Goal: Task Accomplishment & Management: Manage account settings

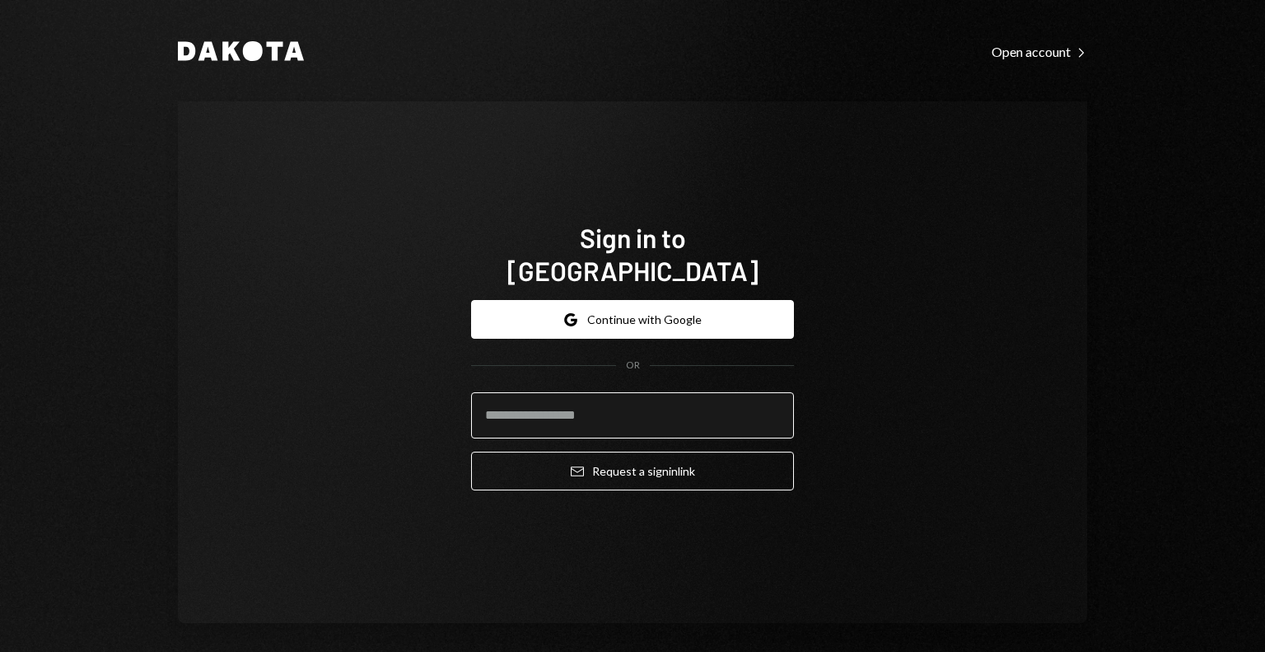
click at [677, 400] on input "email" at bounding box center [632, 415] width 323 height 46
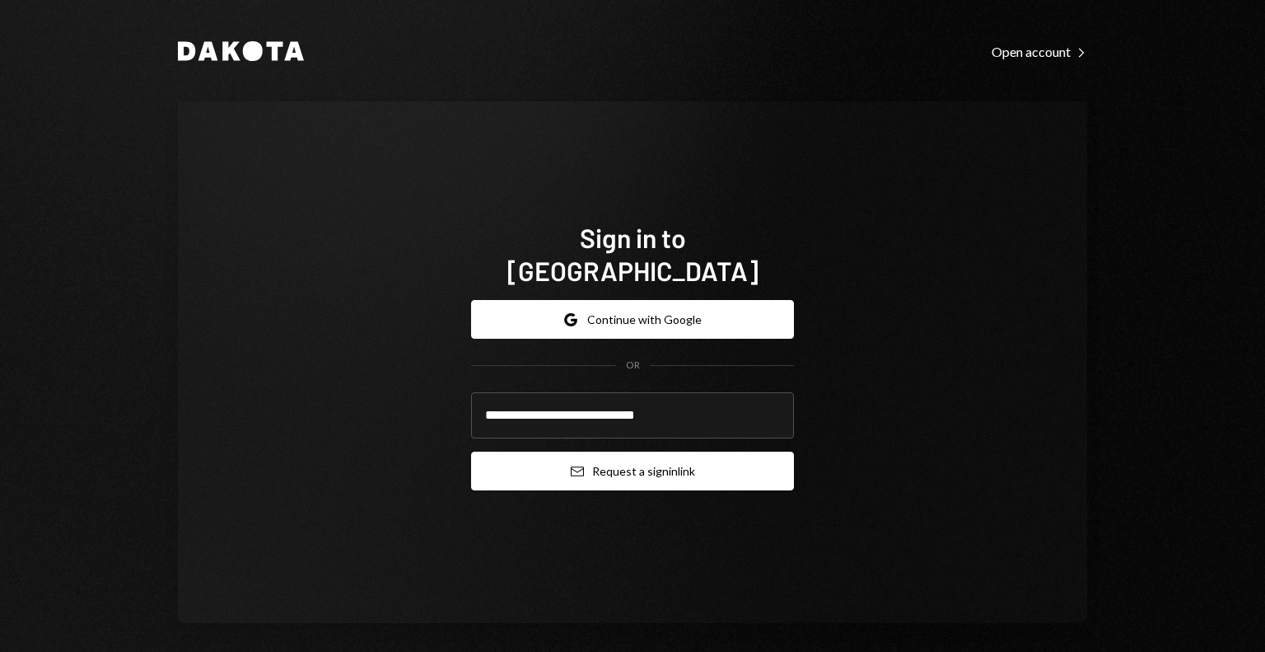
type input "**********"
click at [664, 451] on button "Email Request a sign in link" at bounding box center [632, 470] width 323 height 39
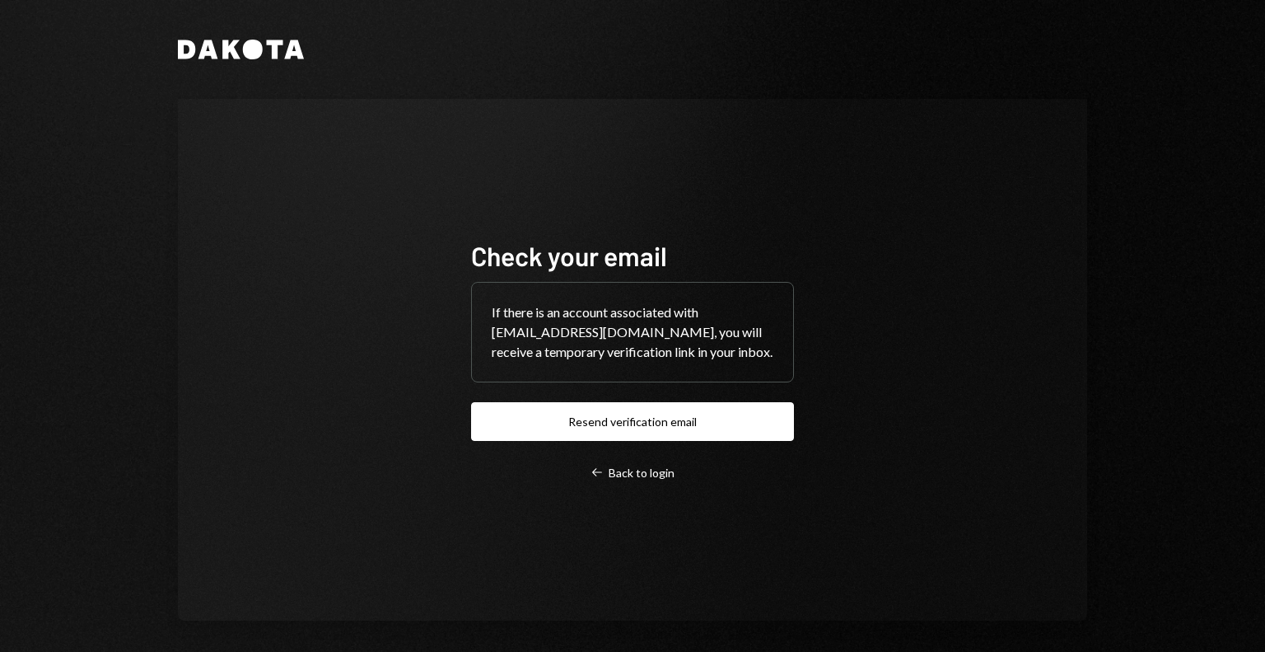
click at [1110, 395] on div "Dakota Check your email If there is an account associated with savannah@autonom…" at bounding box center [632, 330] width 989 height 660
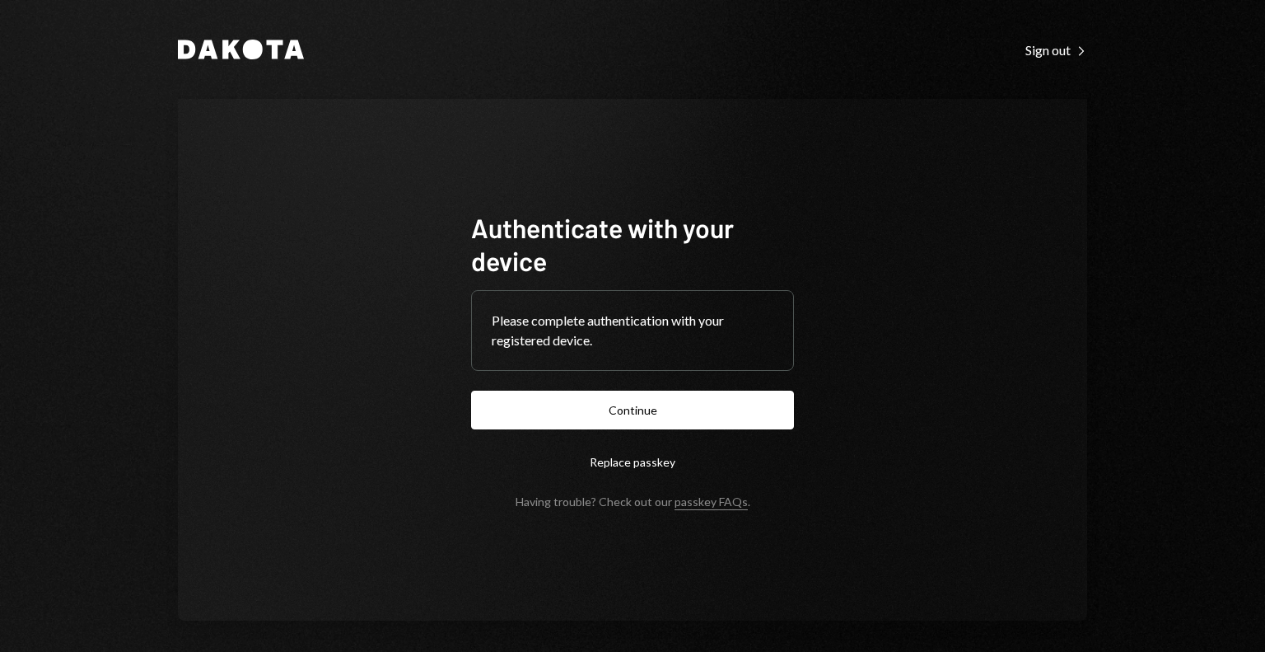
click at [130, 331] on div "Dakota Sign out Right Caret Authenticate with your device Please complete authe…" at bounding box center [632, 326] width 1265 height 652
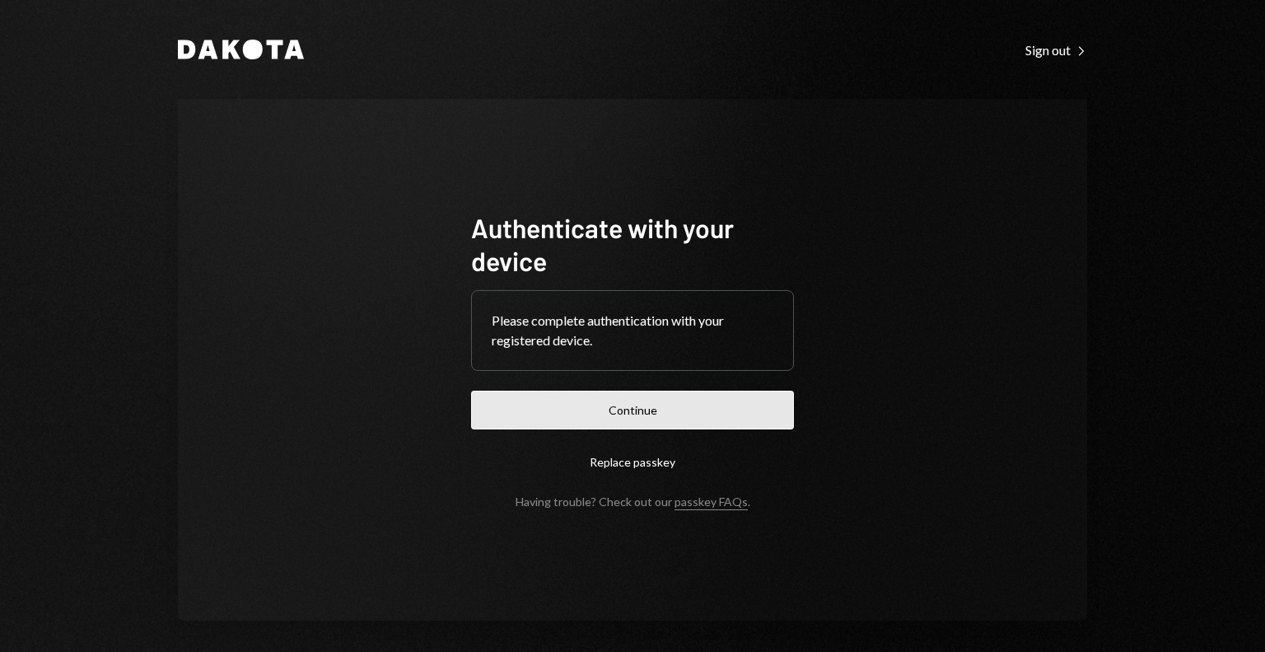
click at [609, 421] on button "Continue" at bounding box center [632, 409] width 323 height 39
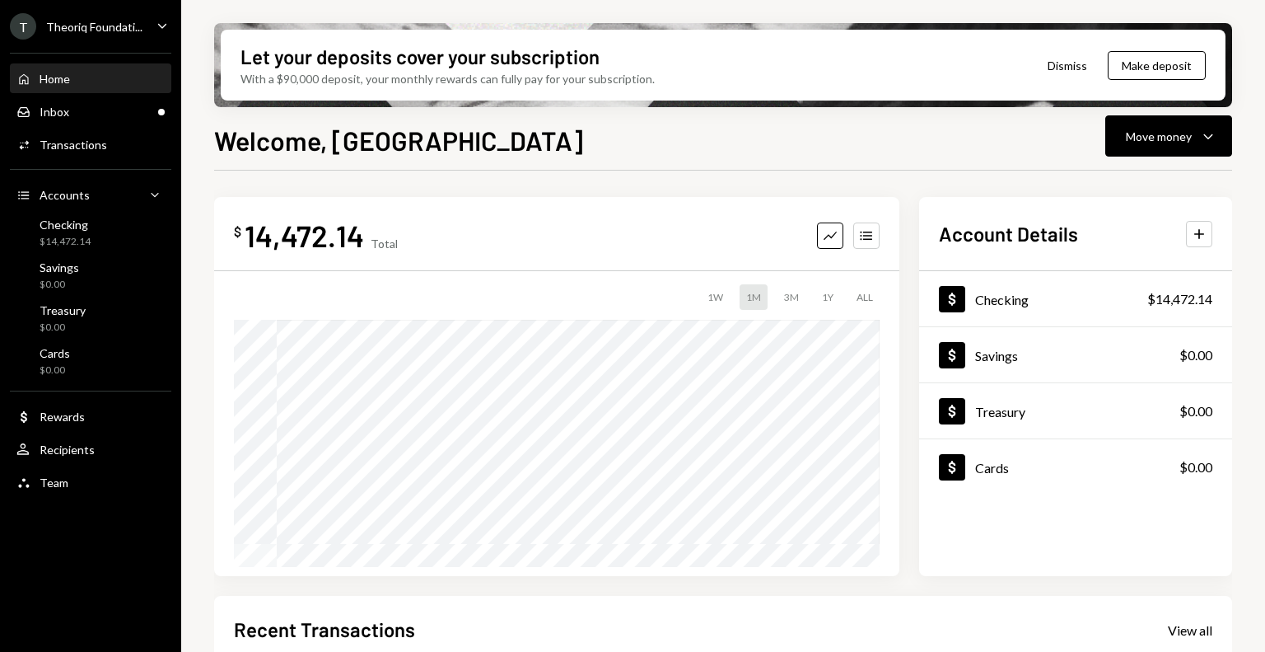
click at [119, 27] on div "Theoriq Foundati..." at bounding box center [94, 27] width 96 height 14
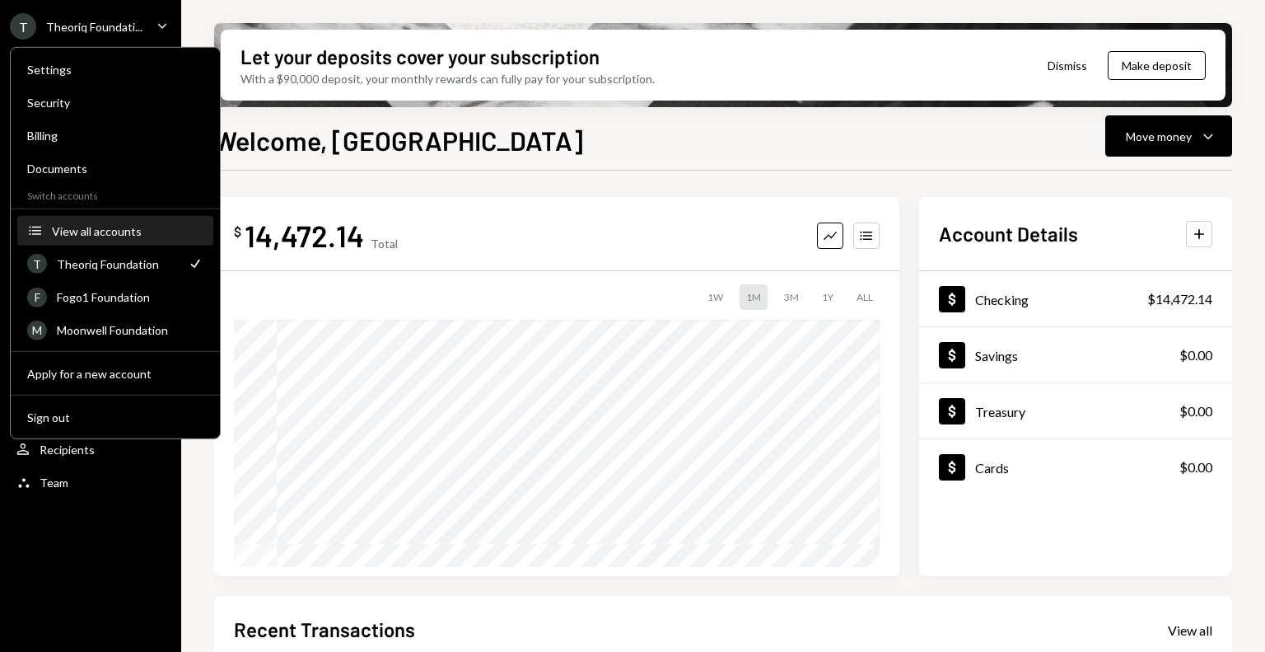
click at [108, 227] on div "View all accounts" at bounding box center [128, 230] width 152 height 14
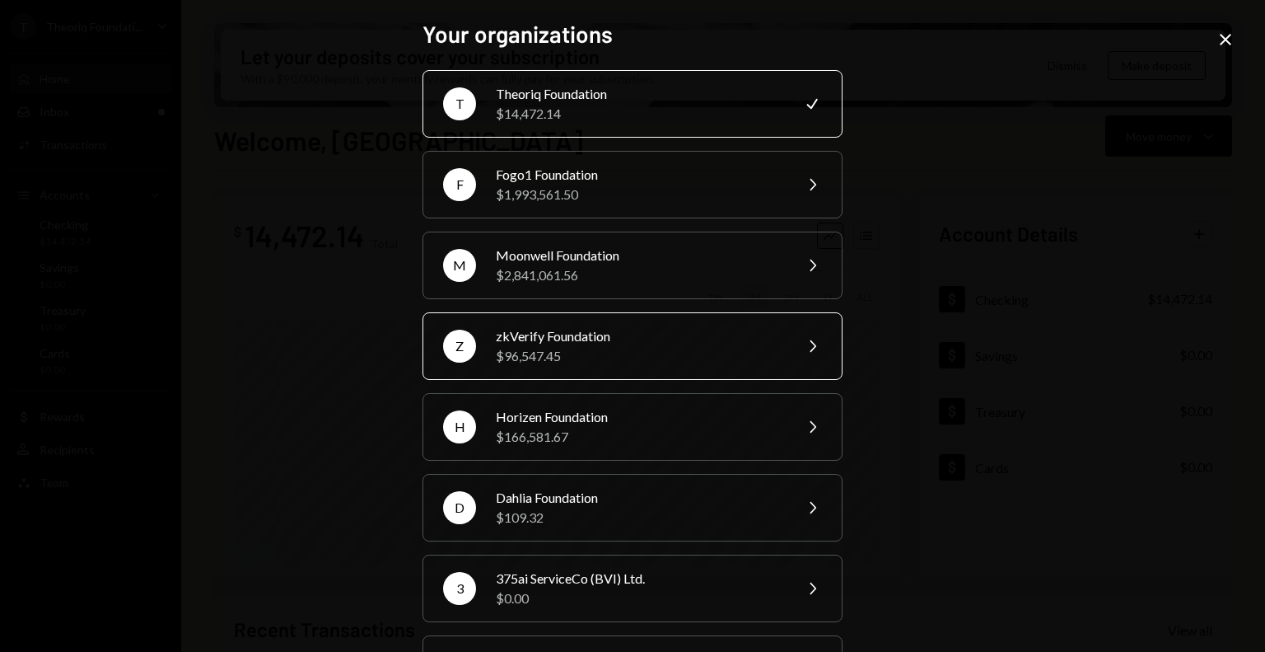
click at [601, 358] on div "$96,547.45" at bounding box center [639, 356] width 287 height 20
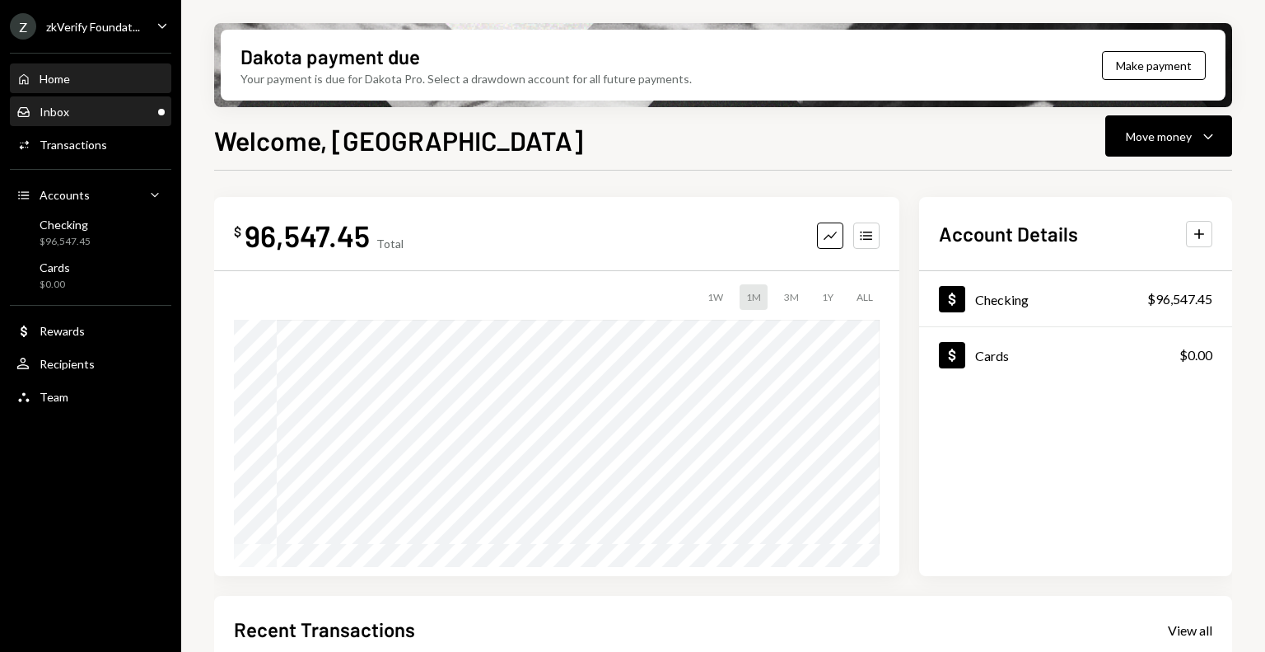
click at [151, 124] on div "Inbox Inbox" at bounding box center [90, 112] width 148 height 28
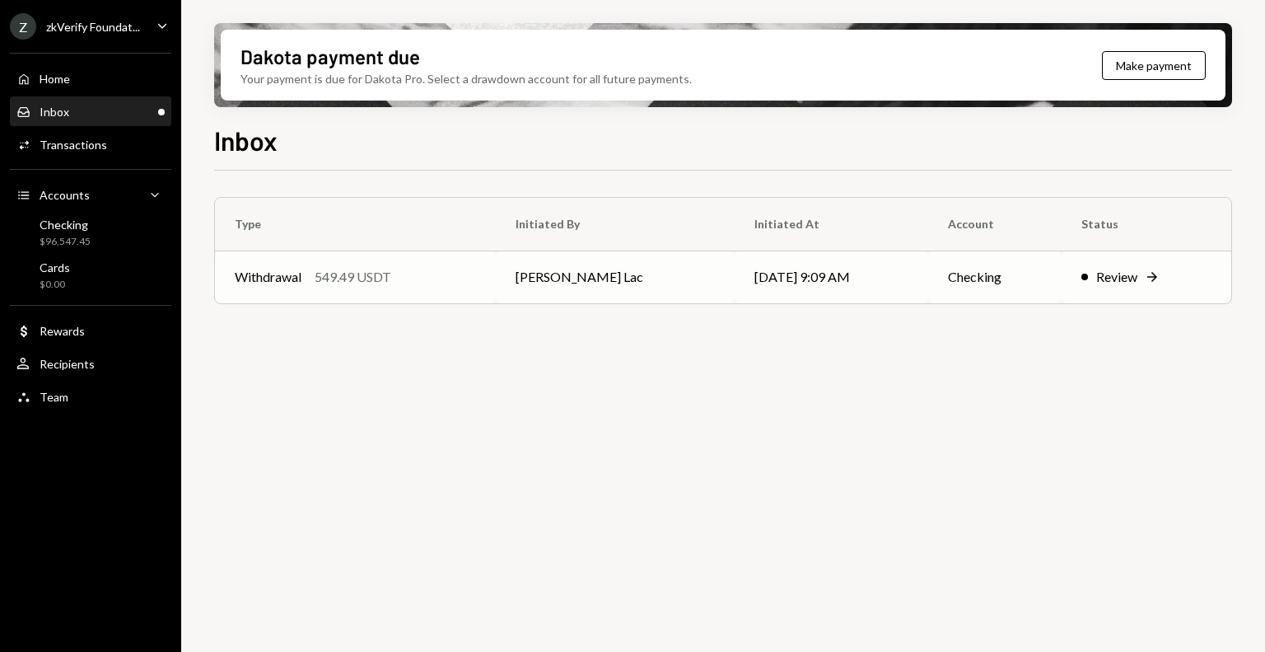
click at [496, 291] on td "Withdrawal 549.49 USDT" at bounding box center [355, 276] width 281 height 53
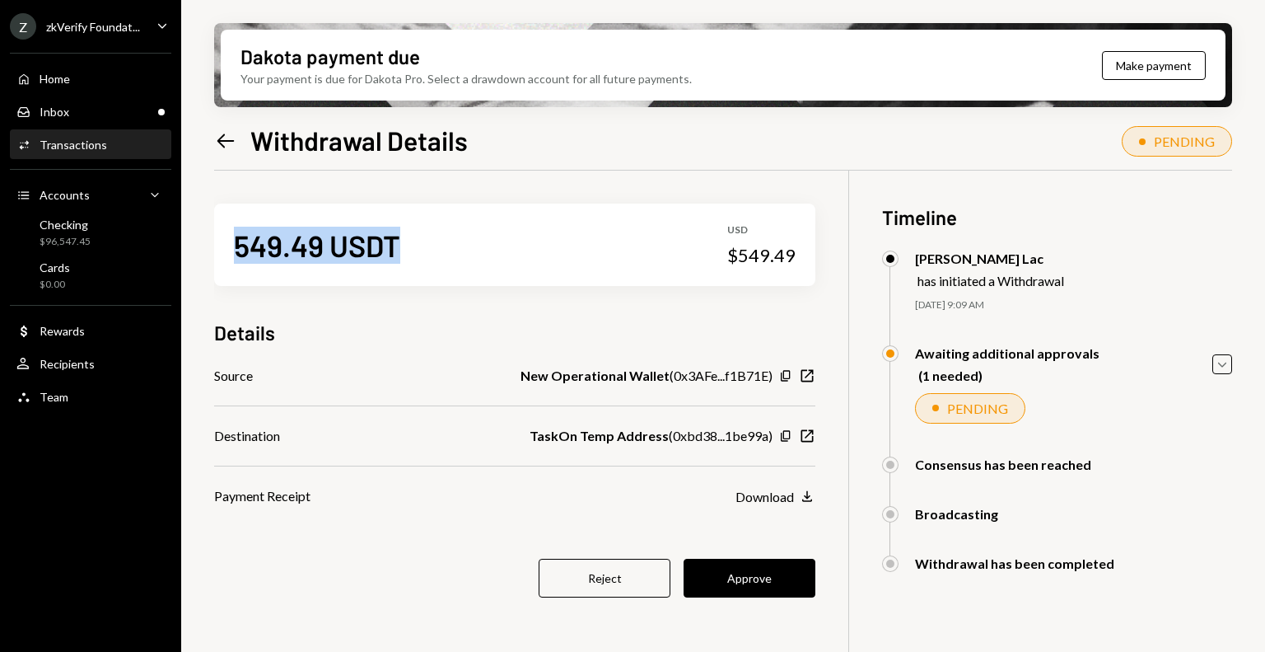
drag, startPoint x: 241, startPoint y: 250, endPoint x: 420, endPoint y: 250, distance: 179.6
click at [420, 250] on div "549.49 USDT USD $549.49" at bounding box center [514, 244] width 601 height 82
click at [361, 255] on div "549.49 USDT" at bounding box center [317, 245] width 166 height 37
click at [740, 577] on button "Approve" at bounding box center [750, 578] width 132 height 39
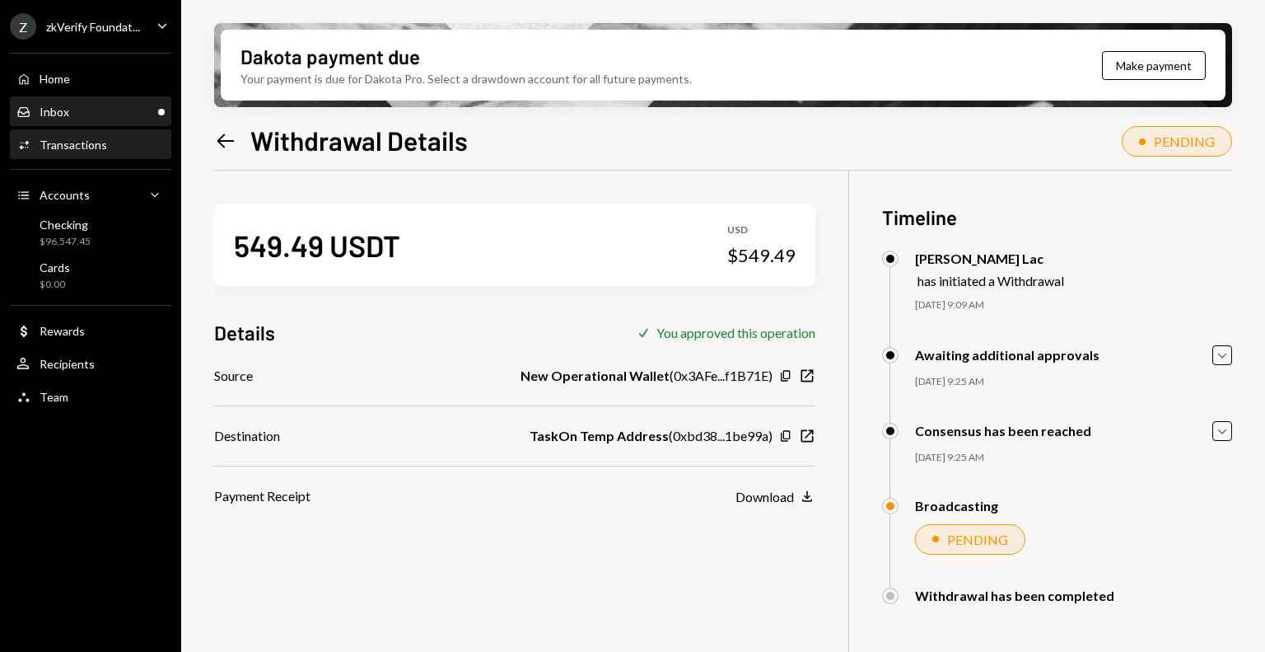
click at [91, 114] on div "Inbox Inbox" at bounding box center [90, 112] width 148 height 15
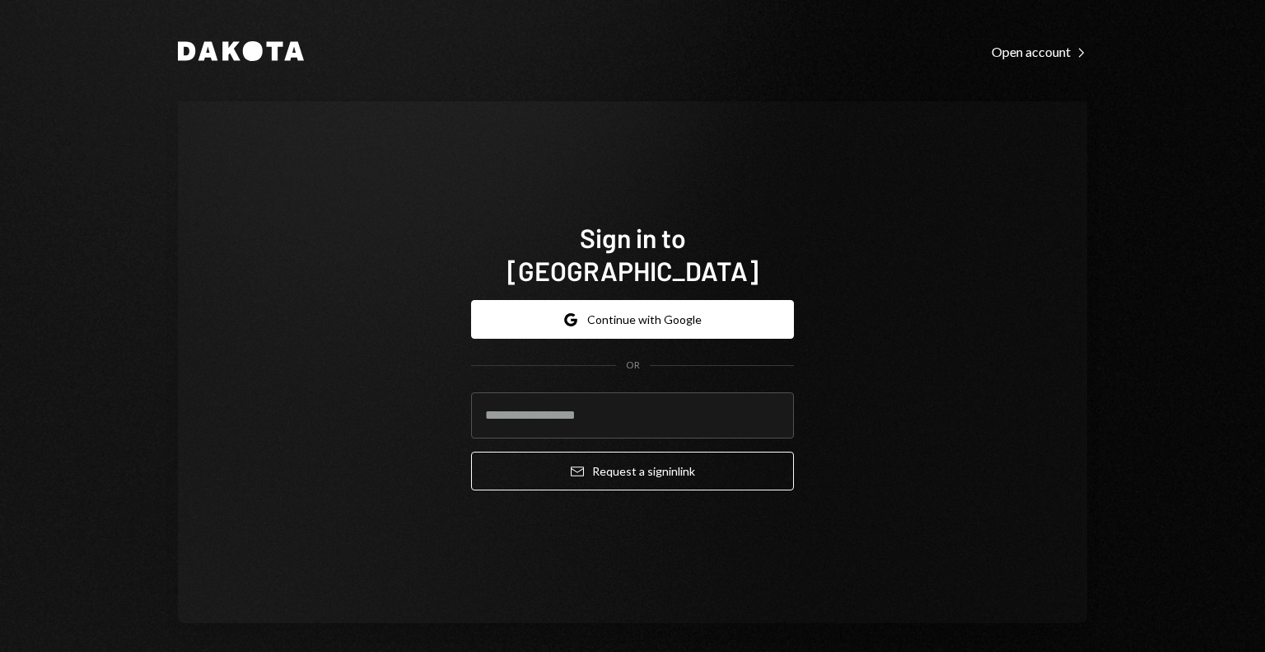
type input "**********"
click at [395, 393] on div "**********" at bounding box center [632, 361] width 909 height 521
